Goal: Task Accomplishment & Management: Manage account settings

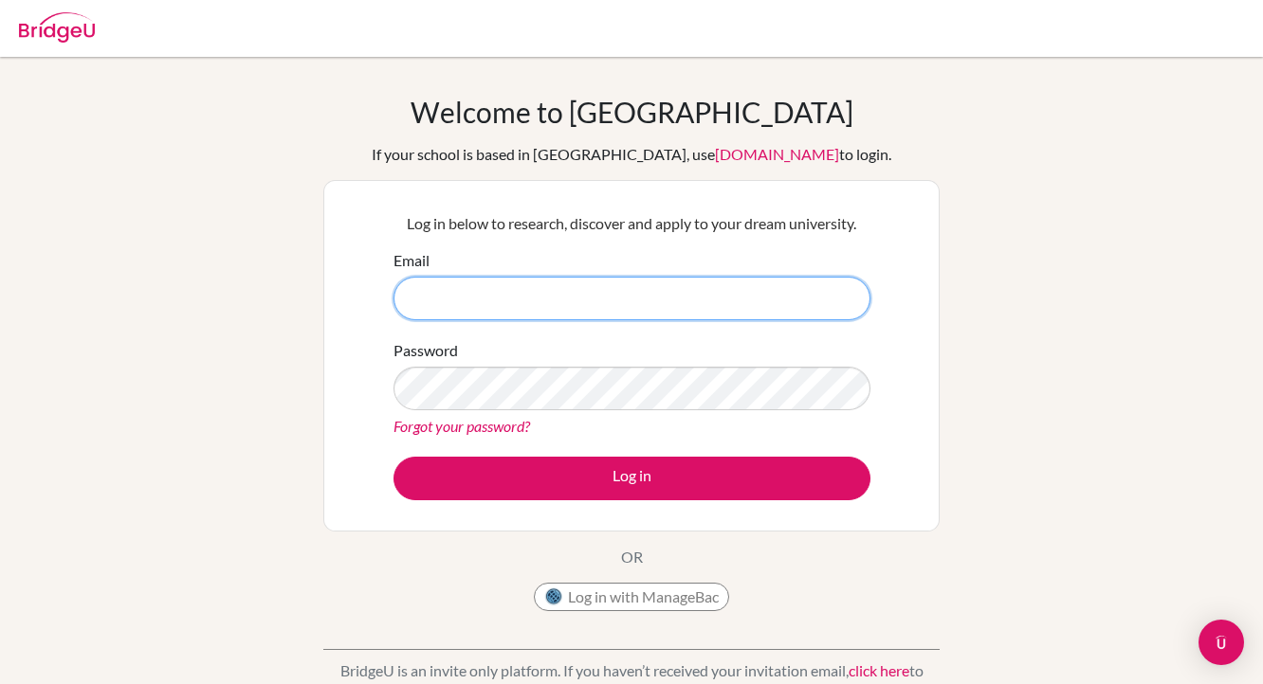
type input "john_james@ofs.edu.sg"
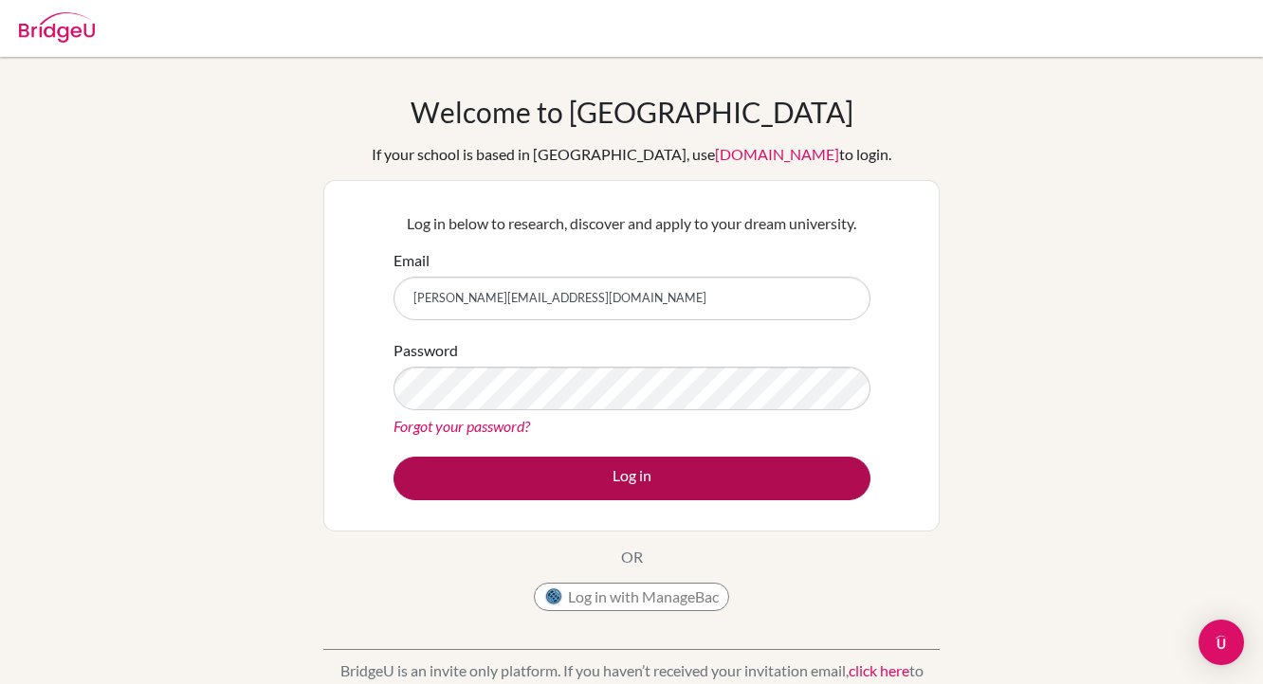
click at [532, 484] on button "Log in" at bounding box center [631, 479] width 477 height 44
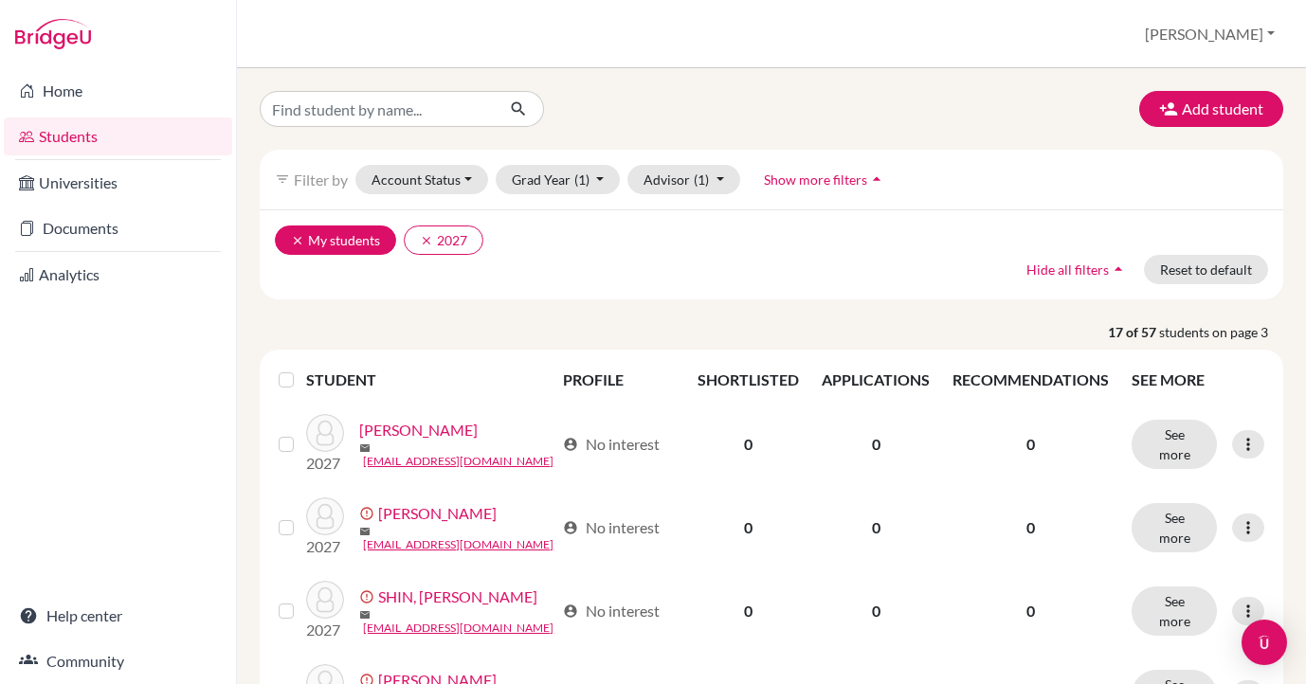
click at [342, 236] on button "clear My students" at bounding box center [335, 240] width 121 height 29
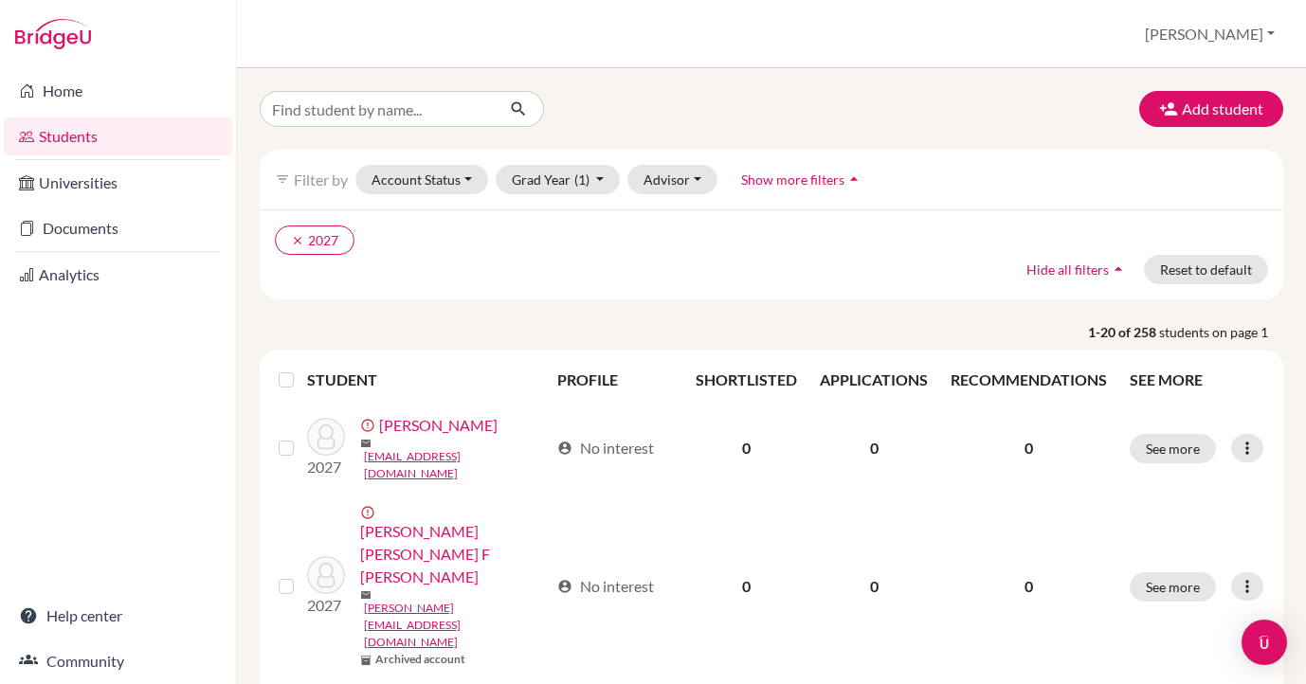
click at [490, 247] on ul "clear 2027" at bounding box center [647, 240] width 745 height 29
click at [402, 114] on input "Find student by name..." at bounding box center [377, 109] width 235 height 36
click at [771, 237] on ul "clear 2027" at bounding box center [647, 240] width 745 height 29
click at [785, 177] on span "Show more filters" at bounding box center [792, 180] width 103 height 16
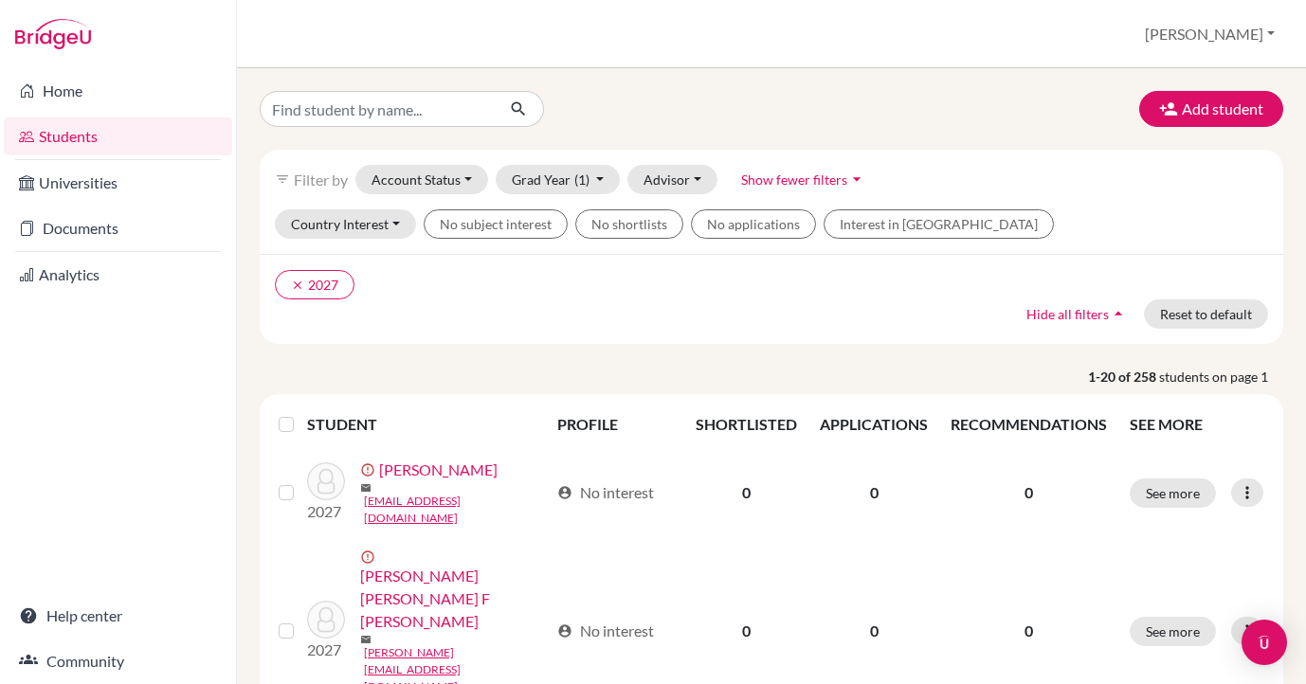
click at [480, 272] on ul "clear 2027" at bounding box center [647, 284] width 745 height 29
click at [423, 284] on ul "clear 2027" at bounding box center [647, 284] width 745 height 29
click at [409, 115] on input "Find student by name..." at bounding box center [377, 109] width 235 height 36
type input "2026"
click at [519, 109] on button "submit" at bounding box center [519, 109] width 50 height 36
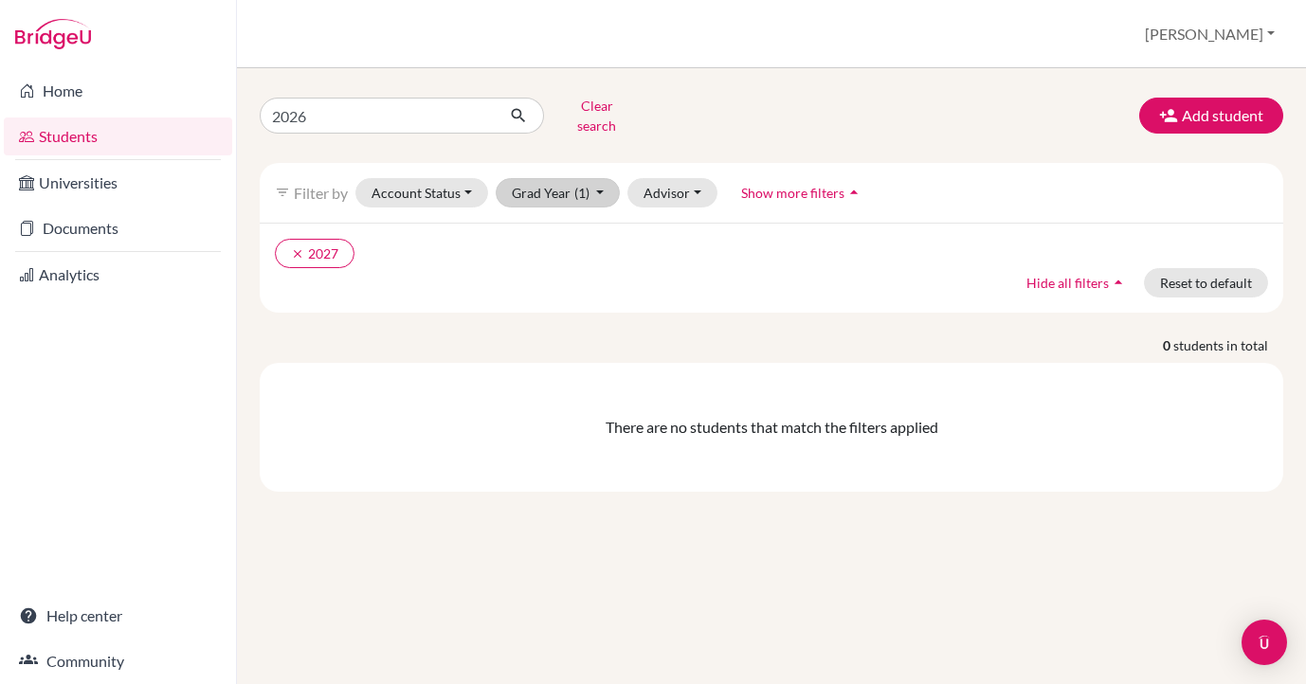
click at [529, 181] on button "Grad Year (1)" at bounding box center [558, 192] width 125 height 29
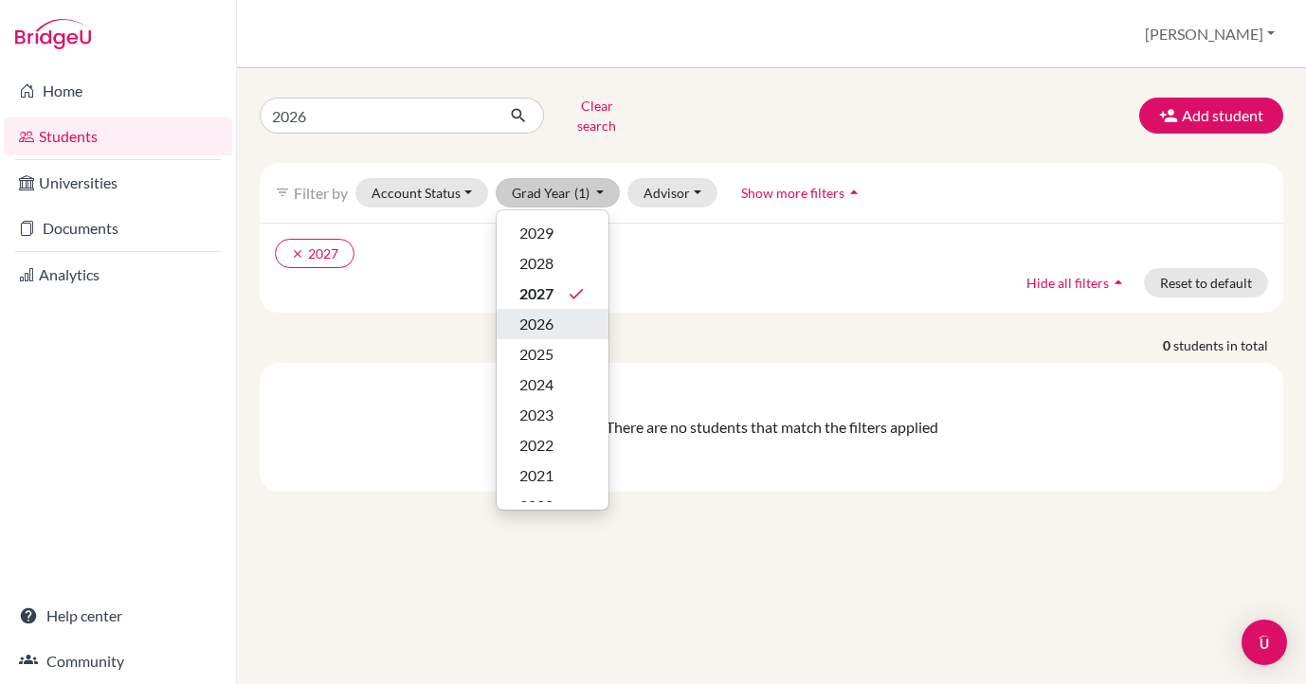
click at [542, 313] on span "2026" at bounding box center [536, 324] width 34 height 23
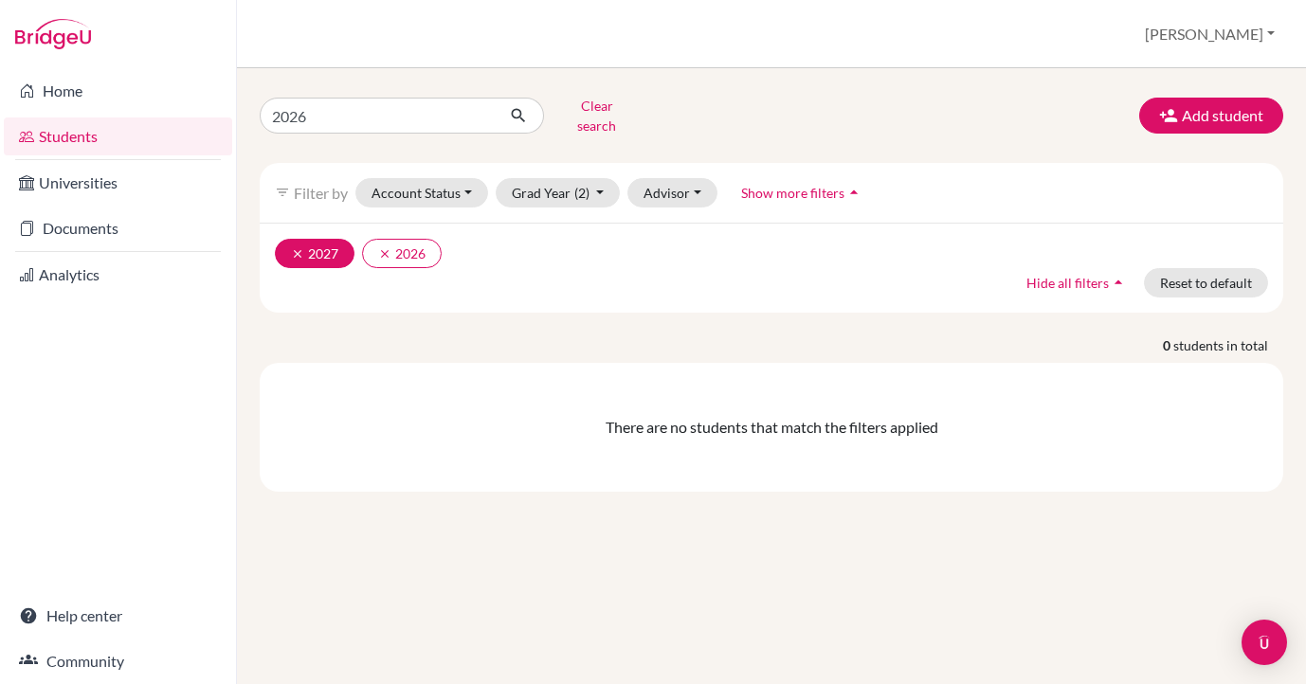
click at [319, 243] on button "clear 2027" at bounding box center [315, 253] width 80 height 29
click at [64, 136] on link "Students" at bounding box center [118, 137] width 228 height 38
click at [57, 96] on link "Home" at bounding box center [118, 91] width 228 height 38
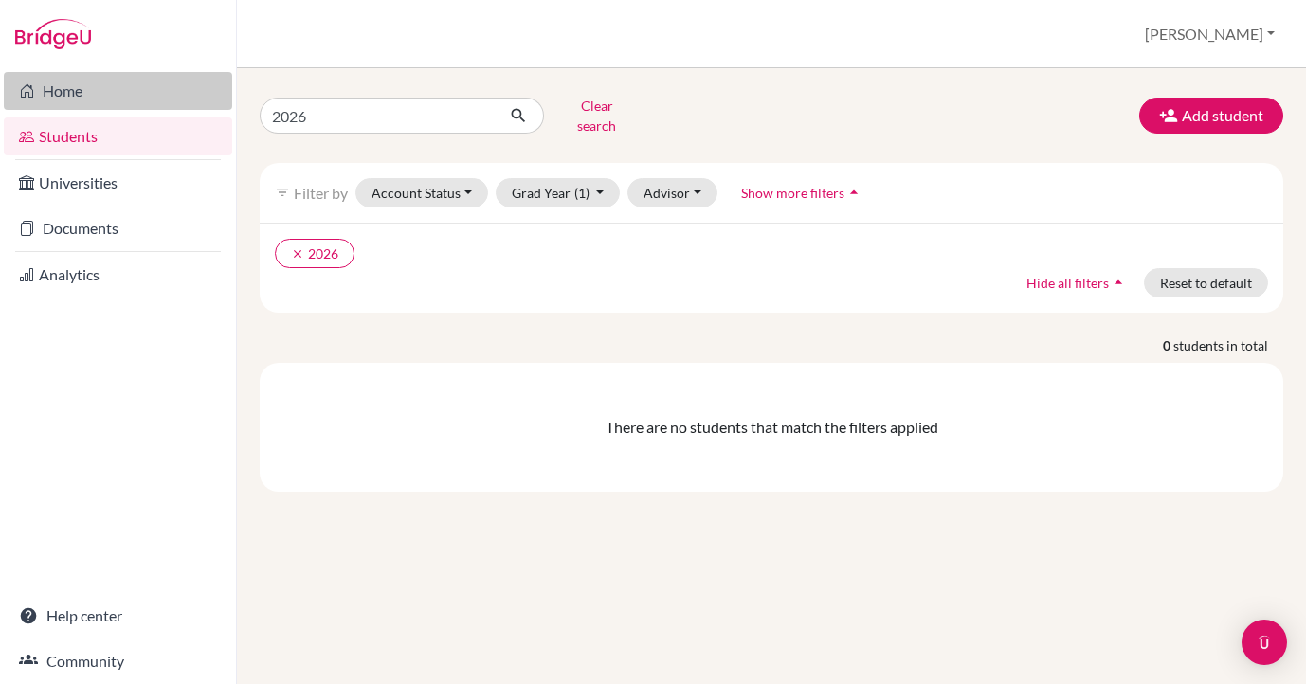
click at [62, 91] on link "Home" at bounding box center [118, 91] width 228 height 38
click at [98, 88] on link "Home" at bounding box center [118, 91] width 228 height 38
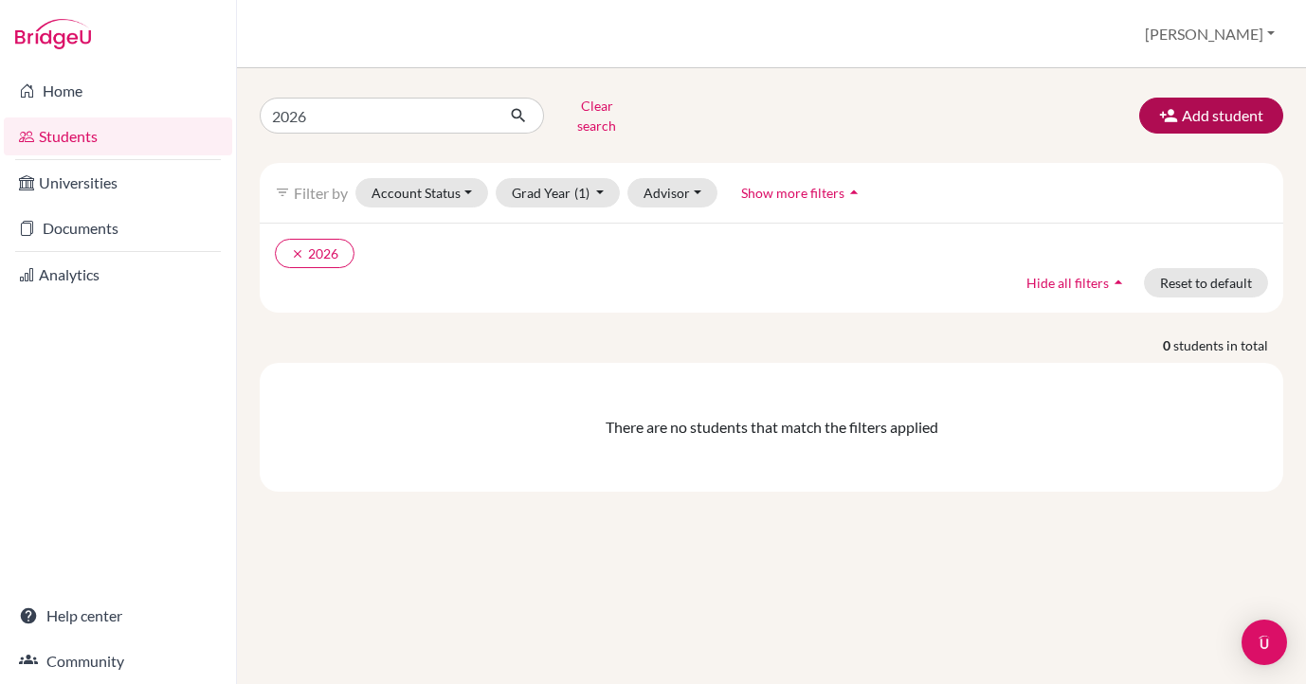
click at [1239, 109] on button "Add student" at bounding box center [1211, 116] width 144 height 36
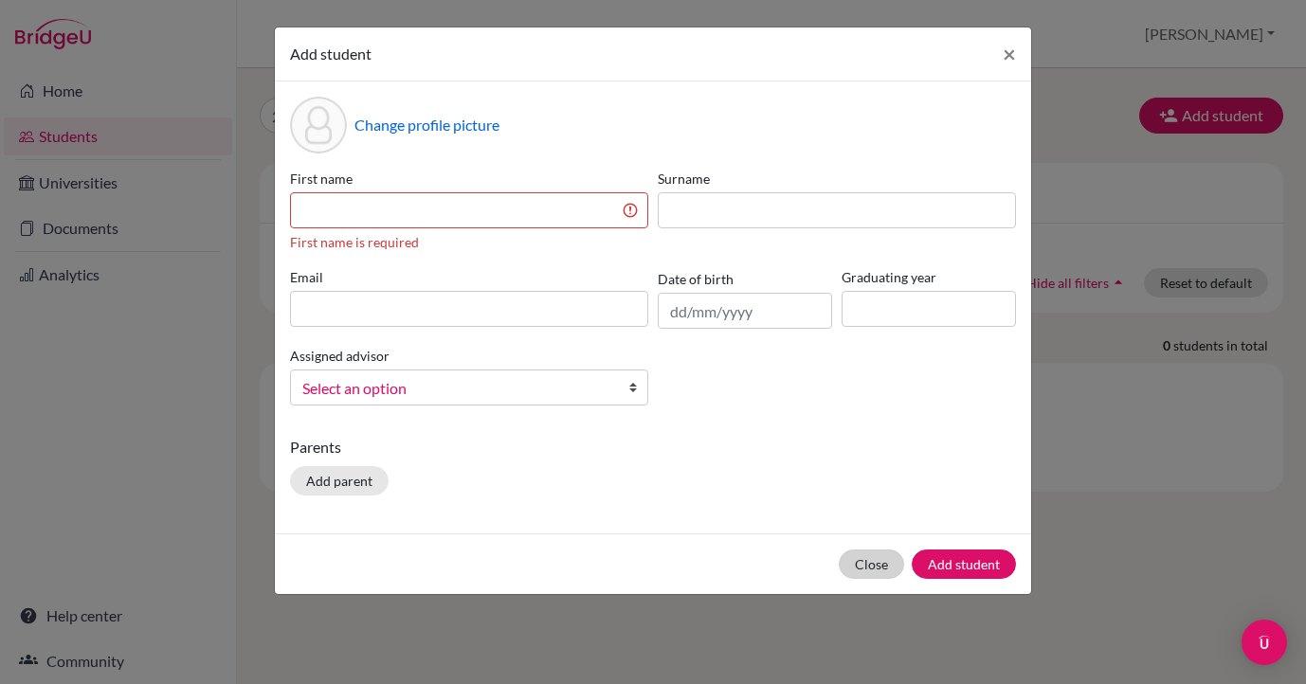
click at [859, 562] on button "Close" at bounding box center [871, 564] width 65 height 29
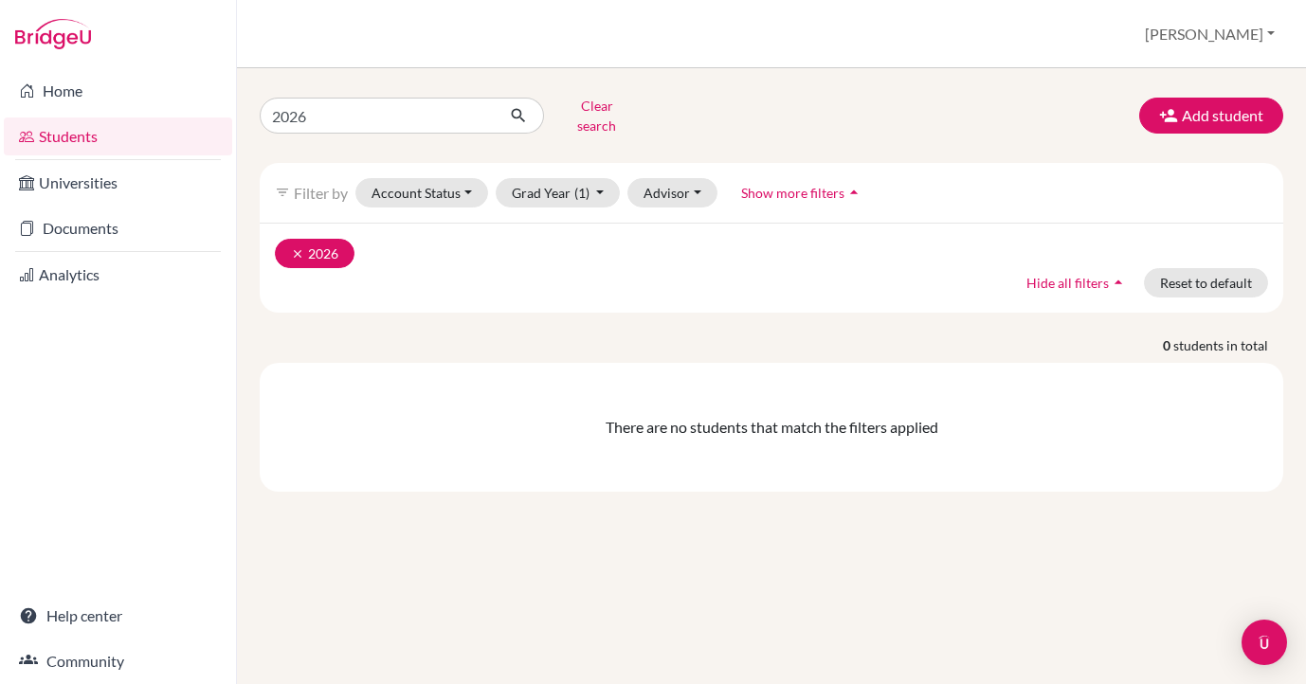
click at [298, 247] on icon "clear" at bounding box center [297, 253] width 13 height 13
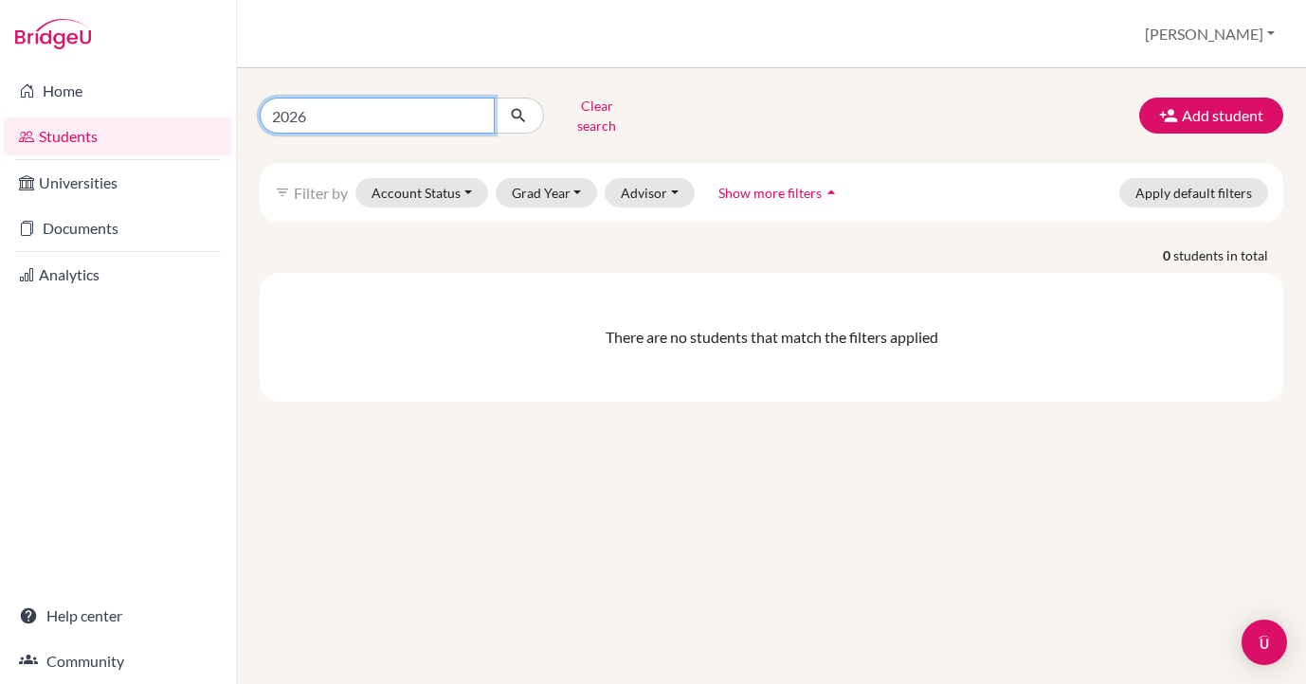
click at [338, 100] on input "2026" at bounding box center [377, 116] width 235 height 36
type input "2"
click at [600, 104] on button "Clear search" at bounding box center [596, 115] width 105 height 49
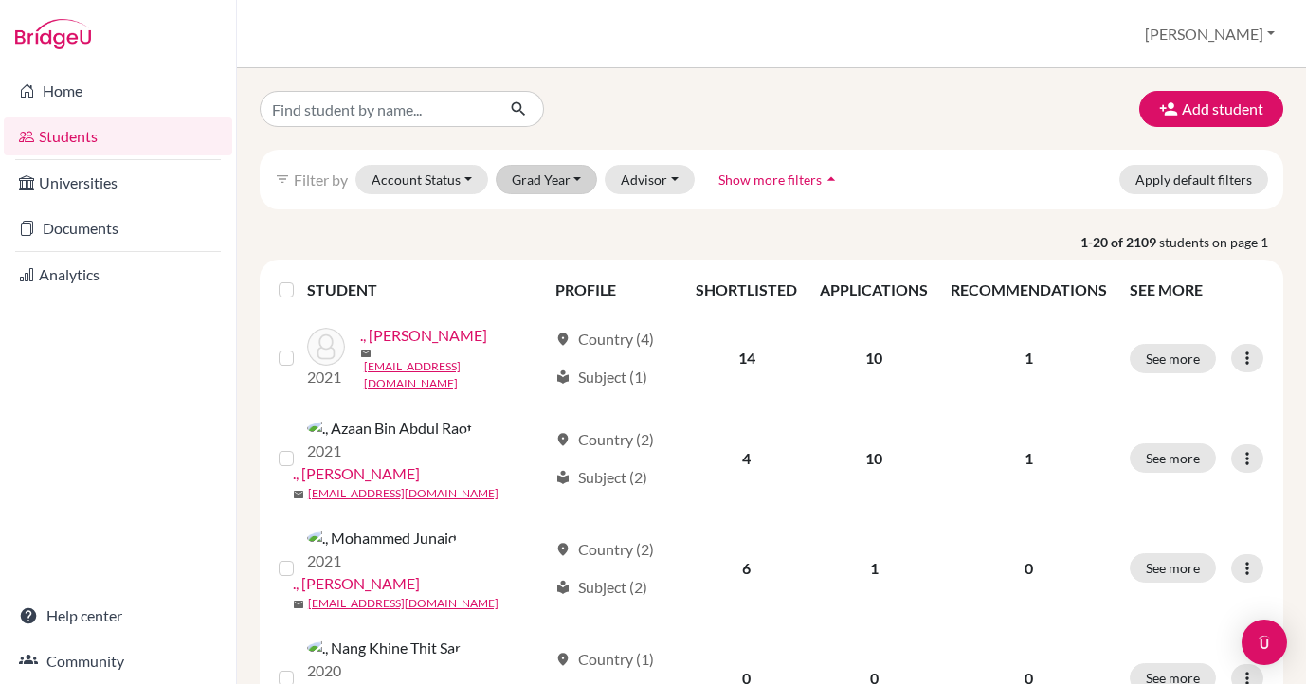
click at [531, 182] on button "Grad Year" at bounding box center [547, 179] width 102 height 29
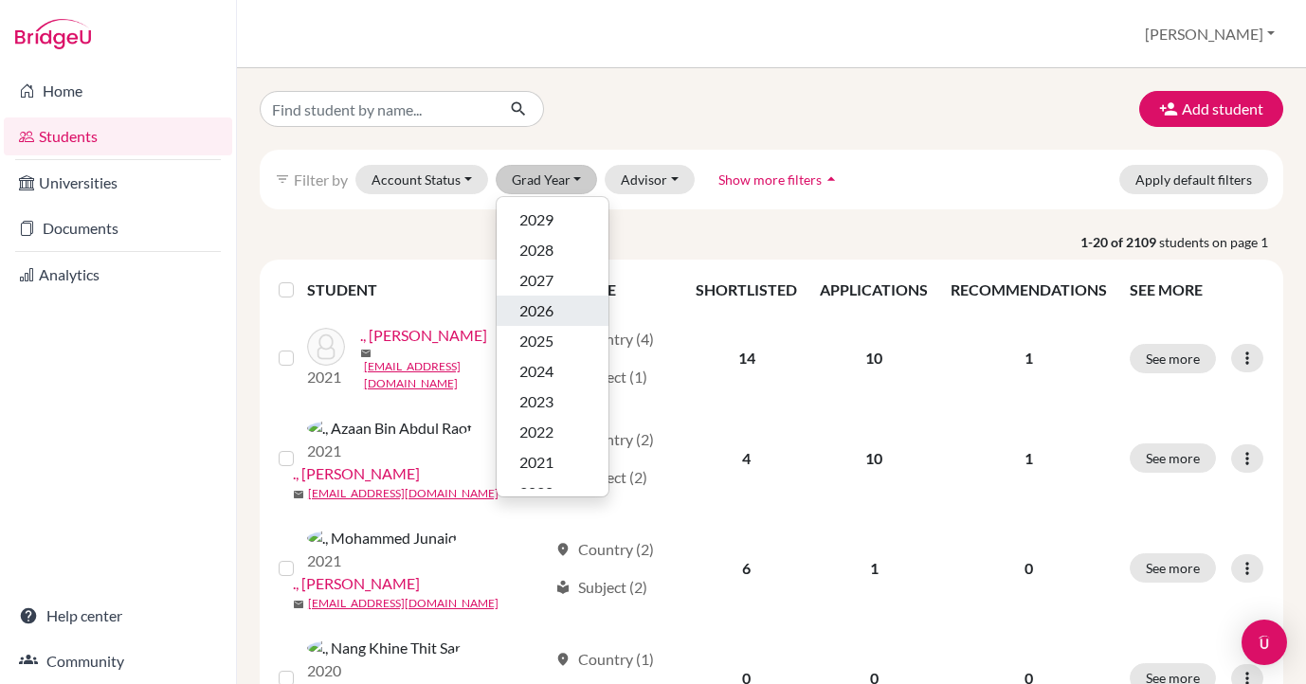
click at [555, 304] on div "2026" at bounding box center [552, 311] width 66 height 23
